Goal: Navigation & Orientation: Understand site structure

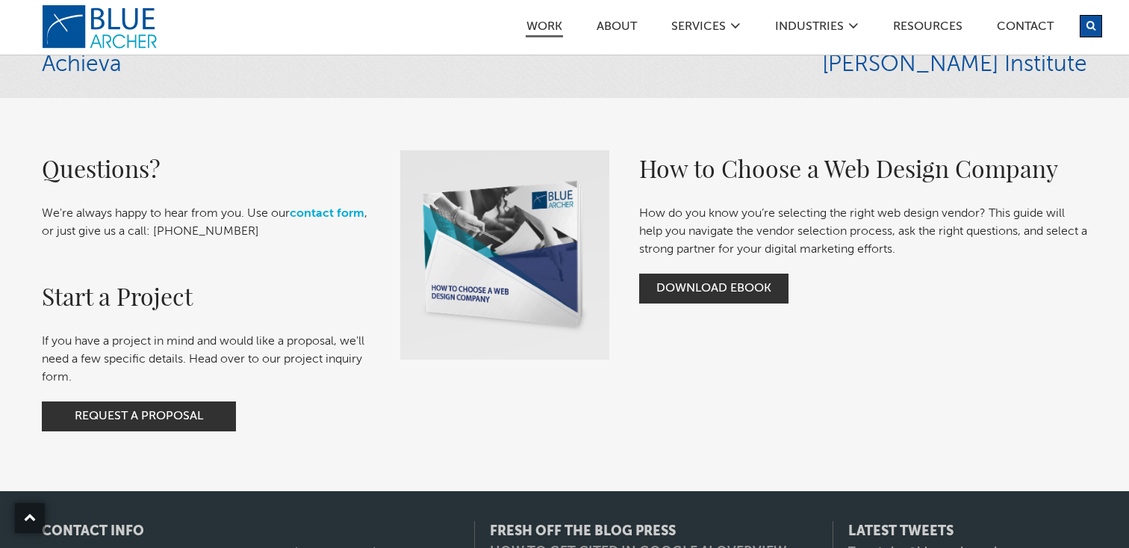
scroll to position [4246, 0]
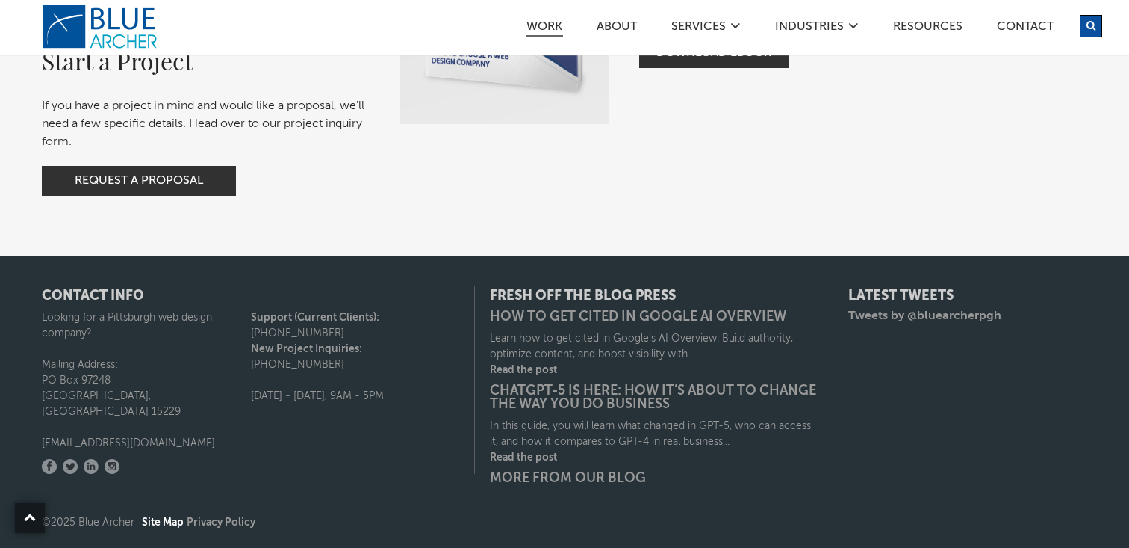
click at [170, 521] on link "Site Map" at bounding box center [163, 522] width 42 height 10
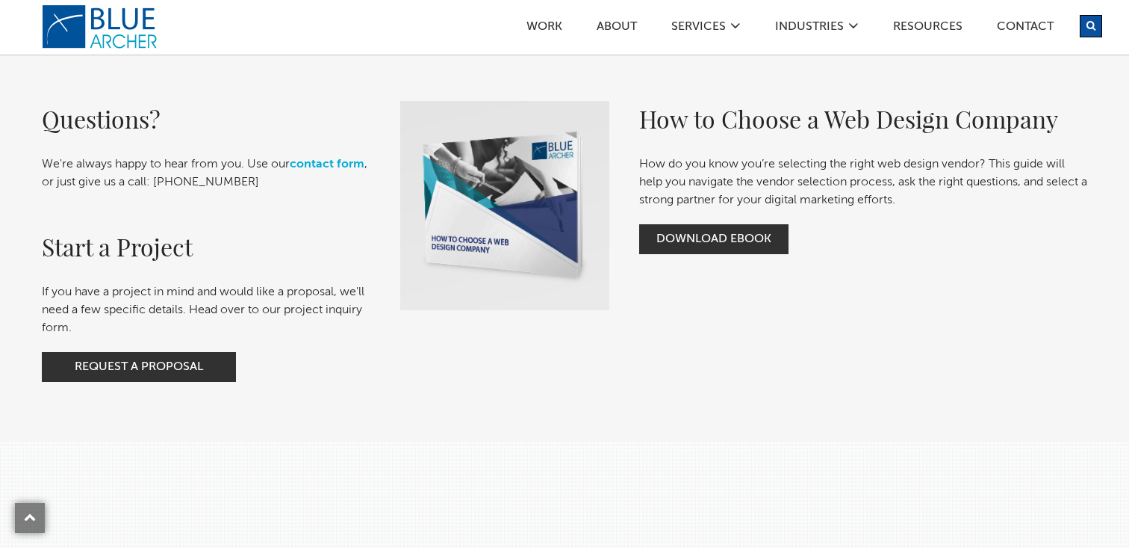
scroll to position [663, 0]
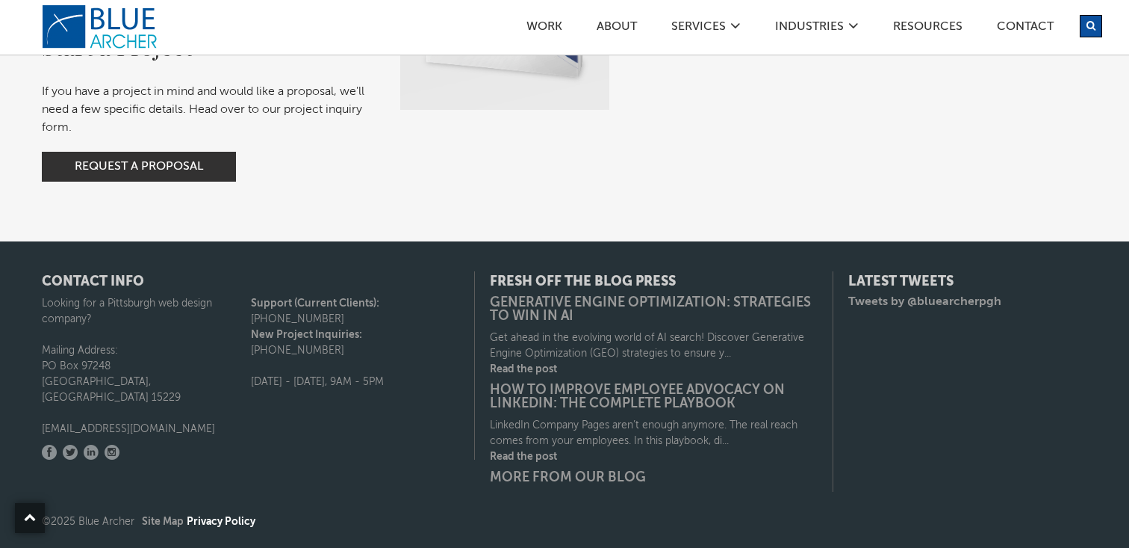
click at [237, 521] on link "Privacy Policy" at bounding box center [221, 521] width 69 height 10
